Goal: Task Accomplishment & Management: Manage account settings

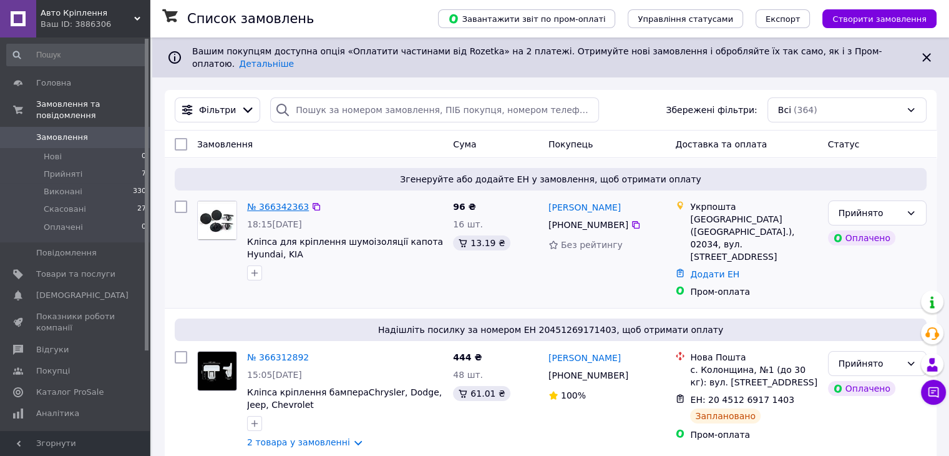
click at [287, 202] on link "№ 366342363" at bounding box center [278, 207] width 62 height 10
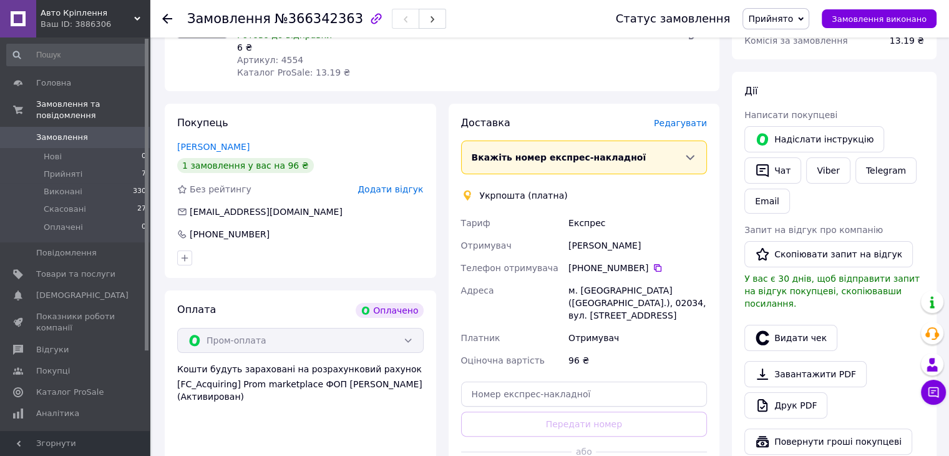
scroll to position [312, 0]
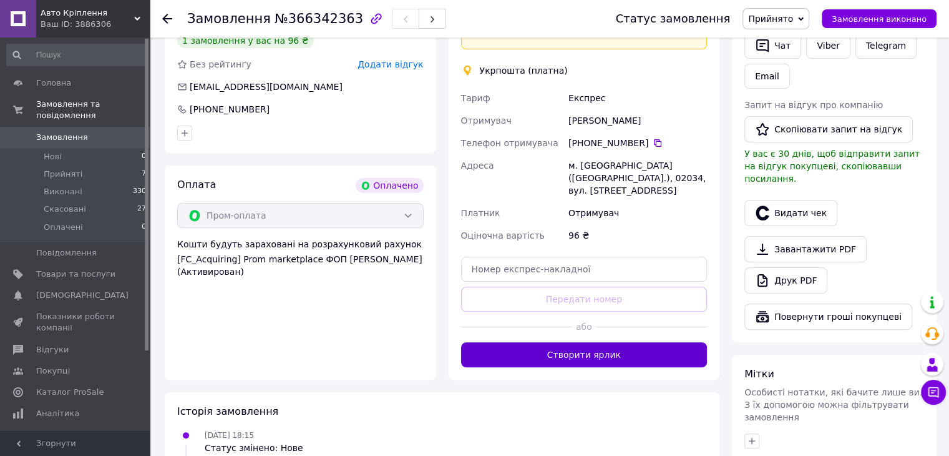
click at [604, 342] on button "Створити ярлик" at bounding box center [584, 354] width 247 height 25
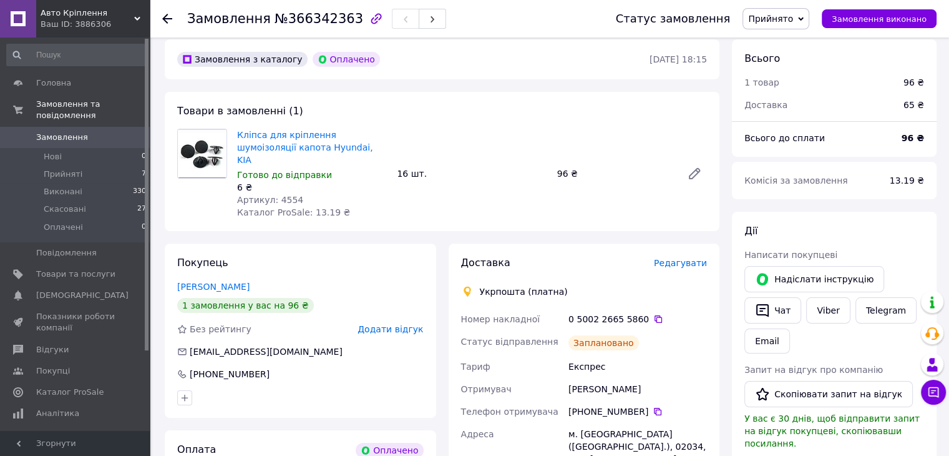
scroll to position [0, 0]
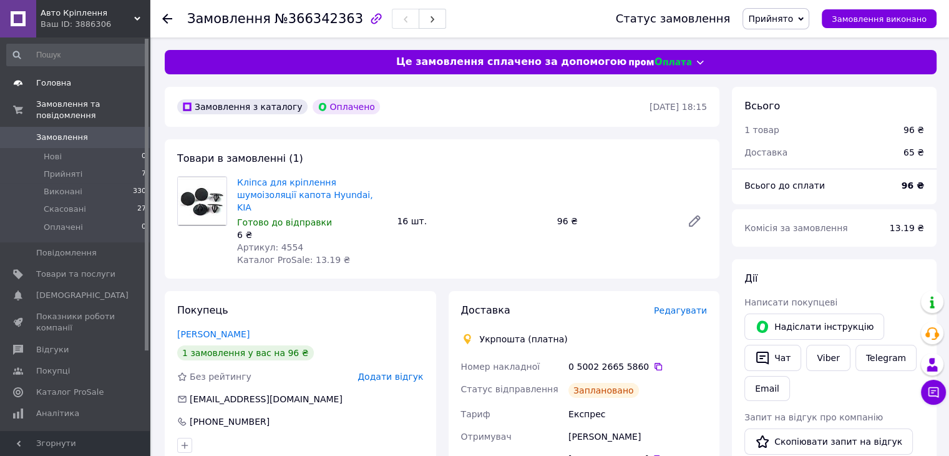
click at [62, 82] on span "Головна" at bounding box center [53, 82] width 35 height 11
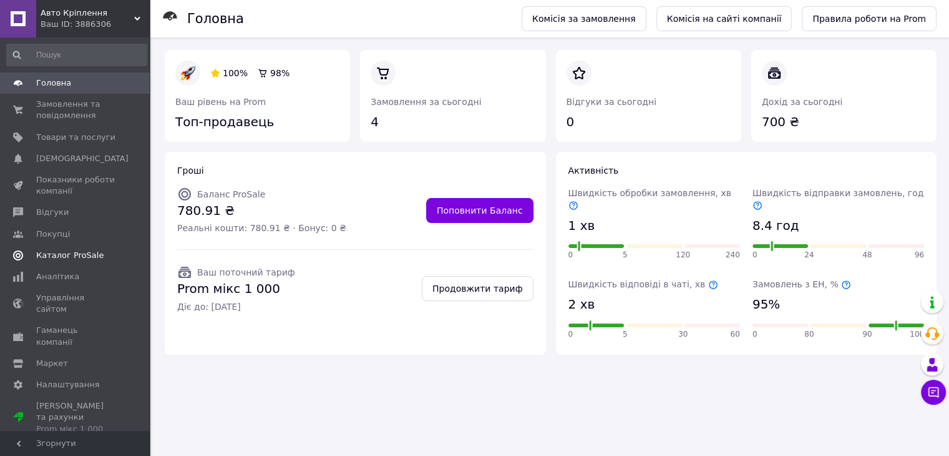
click at [47, 256] on span "Каталог ProSale" at bounding box center [69, 255] width 67 height 11
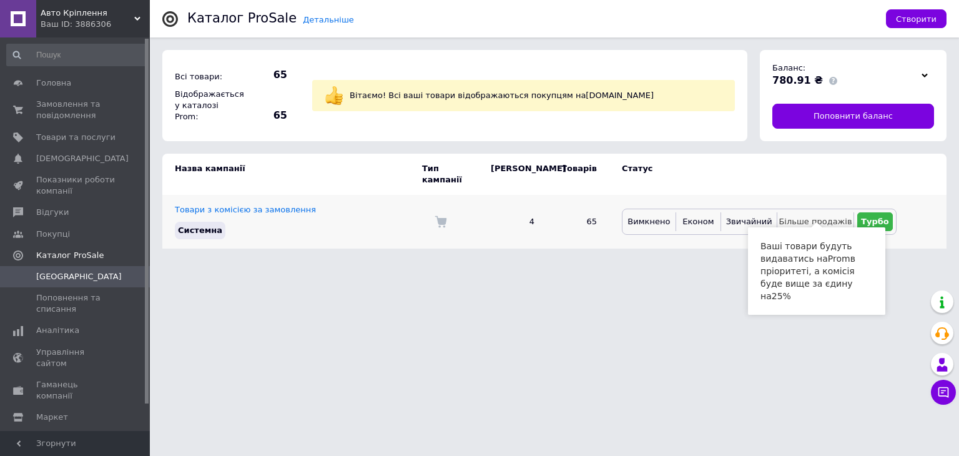
click at [842, 217] on span "Більше продажів" at bounding box center [814, 221] width 73 height 9
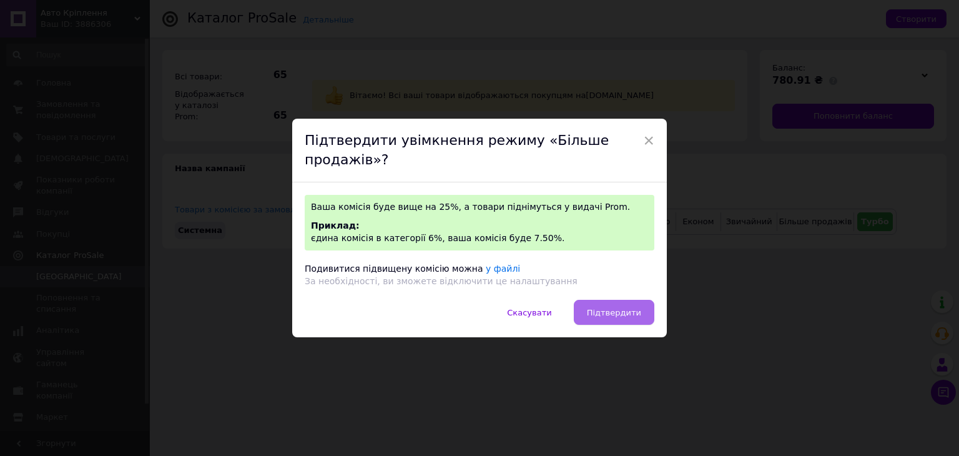
click at [609, 316] on span "Підтвердити" at bounding box center [614, 312] width 54 height 9
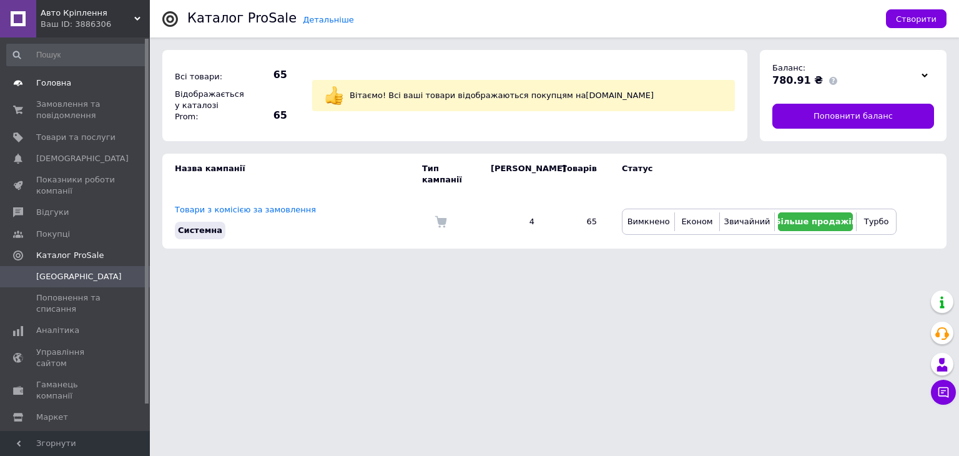
click at [65, 87] on span "Головна" at bounding box center [53, 82] width 35 height 11
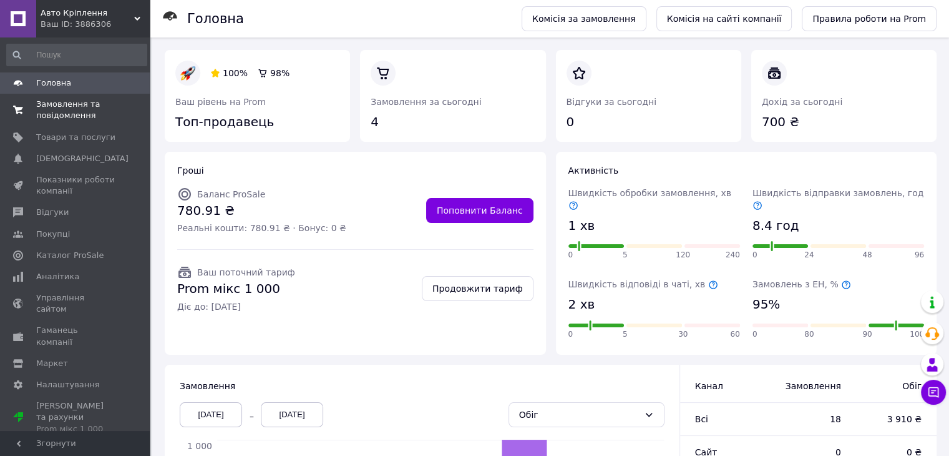
click at [59, 110] on span "Замовлення та повідомлення" at bounding box center [75, 110] width 79 height 22
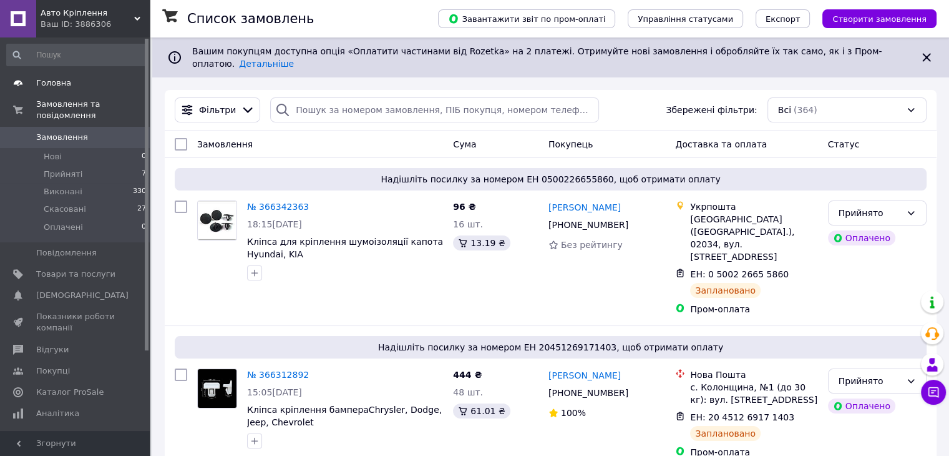
click at [46, 85] on span "Головна" at bounding box center [53, 82] width 35 height 11
